Goal: Find specific page/section: Find specific page/section

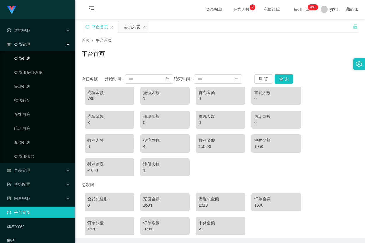
click at [36, 58] on link "会员列表" at bounding box center [42, 58] width 56 height 12
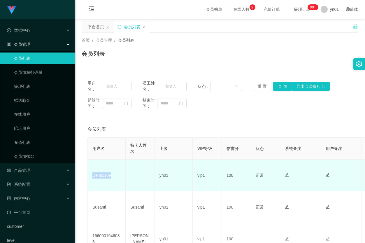
drag, startPoint x: 114, startPoint y: 176, endPoint x: 91, endPoint y: 176, distance: 23.3
click at [91, 176] on td "Demi1109" at bounding box center [107, 175] width 38 height 32
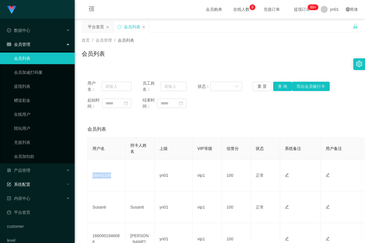
copy td "Demi1109"
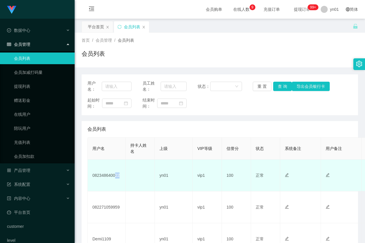
drag, startPoint x: 120, startPoint y: 173, endPoint x: 113, endPoint y: 176, distance: 6.9
click at [113, 176] on td "082348640022" at bounding box center [107, 175] width 38 height 32
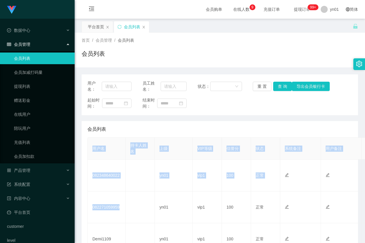
drag, startPoint x: 123, startPoint y: 209, endPoint x: 86, endPoint y: 209, distance: 36.7
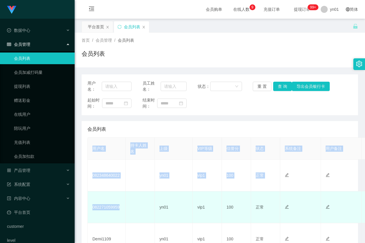
click at [110, 215] on td "082271059959" at bounding box center [107, 207] width 38 height 32
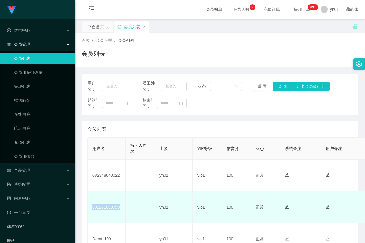
drag, startPoint x: 121, startPoint y: 209, endPoint x: 91, endPoint y: 210, distance: 29.7
click at [91, 210] on td "082271059959" at bounding box center [107, 207] width 38 height 32
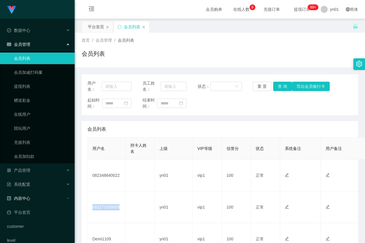
copy td "082271059959"
drag, startPoint x: 121, startPoint y: 176, endPoint x: 80, endPoint y: 177, distance: 41.1
click at [89, 178] on td "082348640022" at bounding box center [107, 175] width 38 height 32
copy td "082348640022"
click at [45, 63] on link "会员列表" at bounding box center [42, 58] width 56 height 12
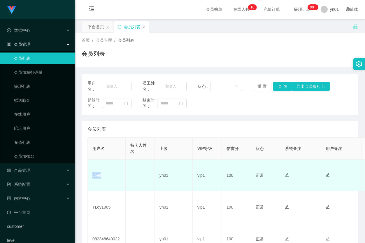
click at [91, 177] on td "Joell" at bounding box center [107, 175] width 38 height 32
